Goal: Task Accomplishment & Management: Use online tool/utility

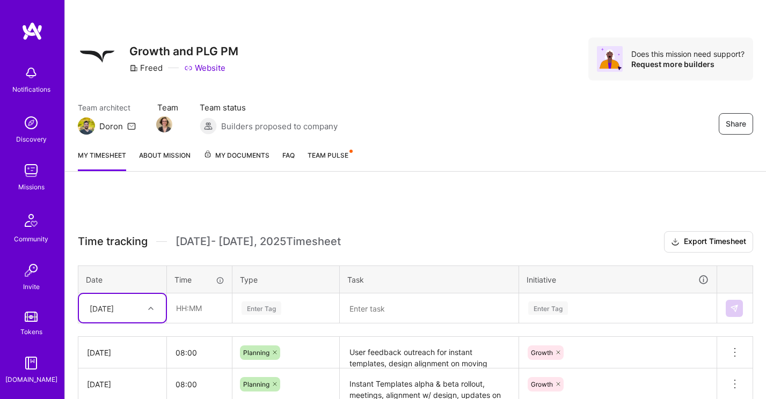
scroll to position [136, 0]
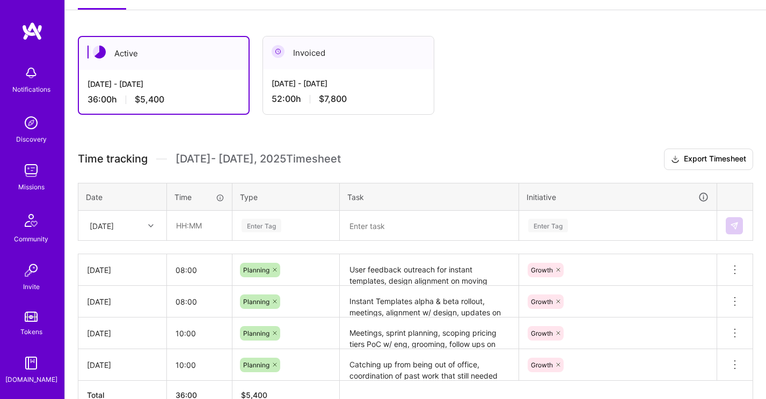
scroll to position [164, 0]
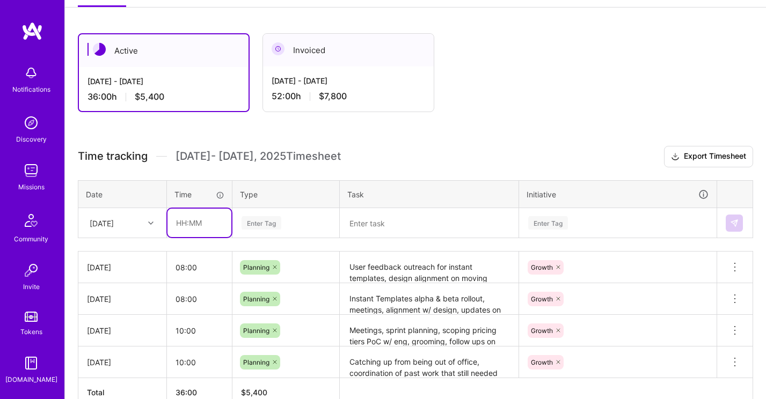
click at [191, 225] on input "text" at bounding box center [199, 223] width 64 height 28
type input "08:00"
click at [422, 155] on h3 "Time tracking [DATE] - [DATE] Timesheet Export Timesheet" at bounding box center [415, 156] width 675 height 21
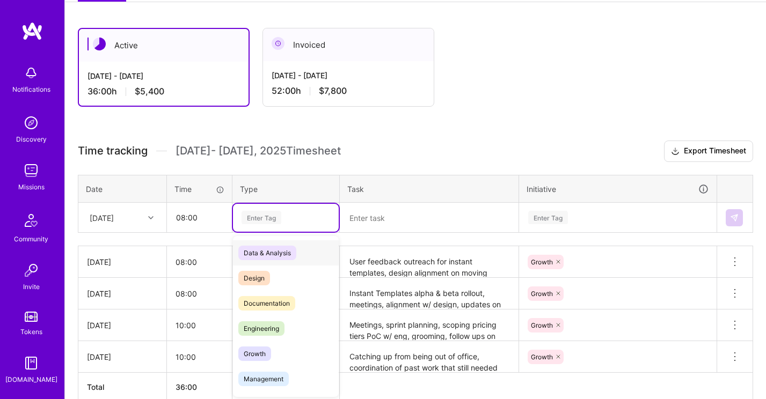
click at [267, 215] on div "Enter Tag" at bounding box center [262, 217] width 40 height 17
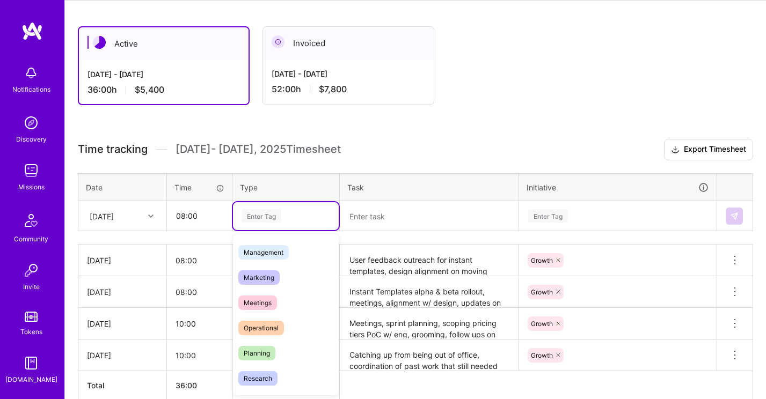
scroll to position [130, 0]
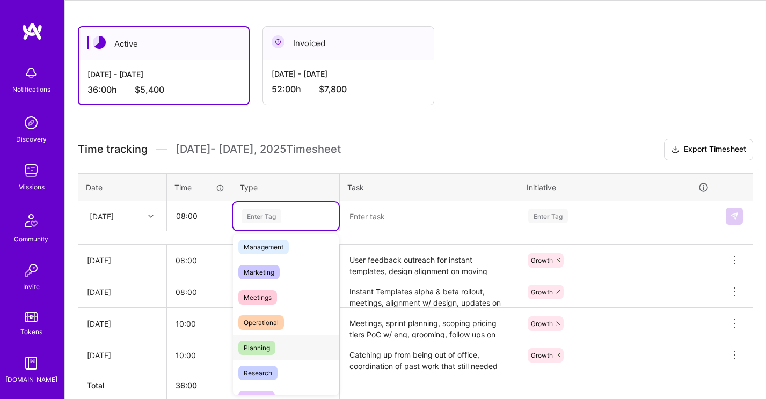
click at [275, 342] on div "Planning" at bounding box center [286, 348] width 106 height 25
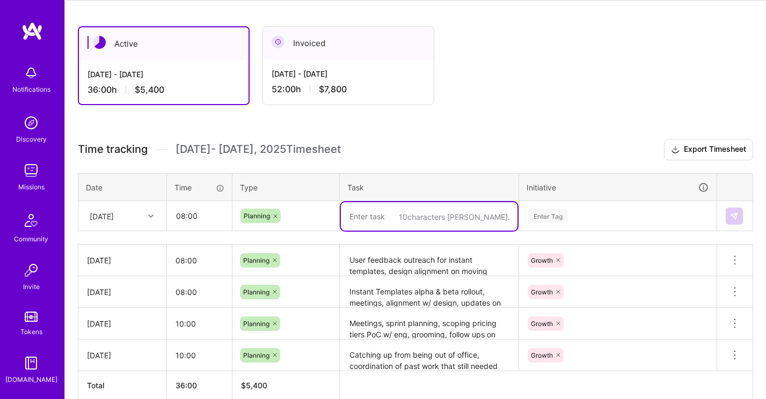
click at [377, 211] on textarea at bounding box center [429, 216] width 177 height 28
type textarea "r"
type textarea "R"
type textarea "Q3 retro, user interview, planning"
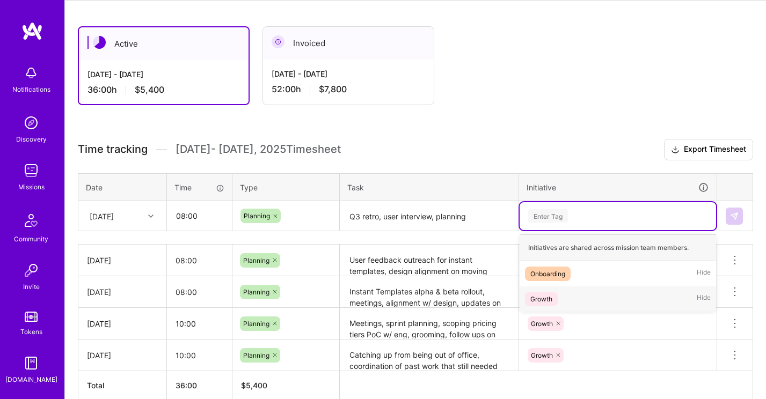
click at [574, 296] on div "Growth Hide" at bounding box center [618, 299] width 196 height 25
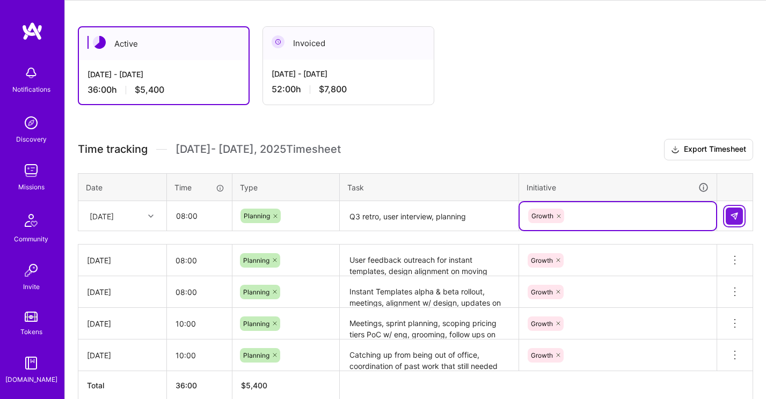
click at [733, 217] on img at bounding box center [734, 216] width 9 height 9
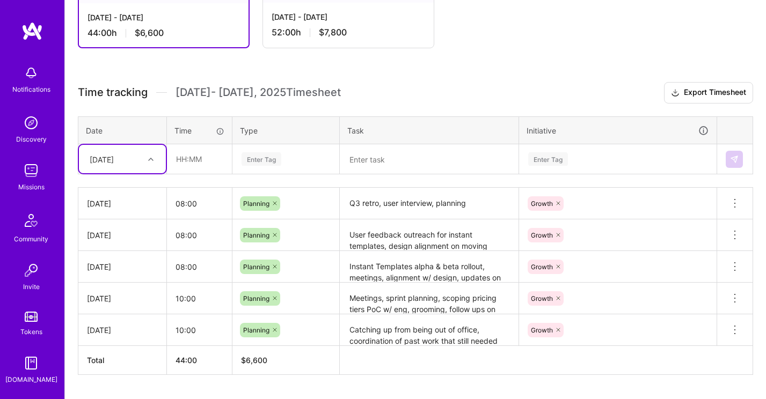
scroll to position [229, 0]
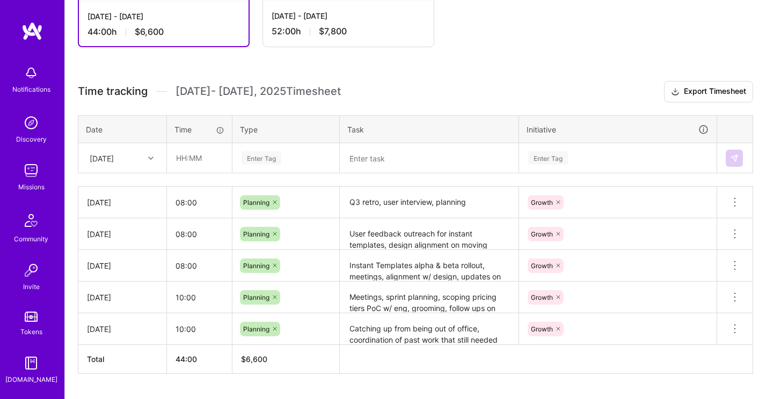
click at [469, 88] on h3 "Time tracking [DATE] - [DATE] Timesheet Export Timesheet" at bounding box center [415, 91] width 675 height 21
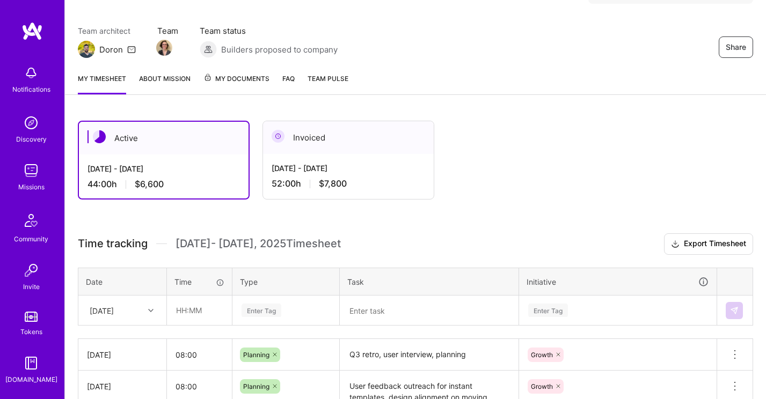
scroll to position [0, 0]
